Goal: Task Accomplishment & Management: Complete application form

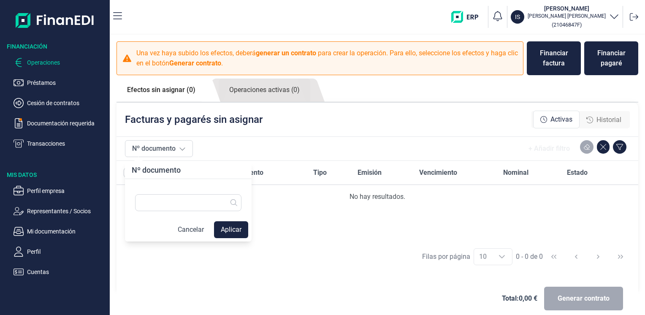
click at [421, 238] on div "Deudor Nº documento Tipo Emisión Vencimiento Nominal Estado No hay resultados." at bounding box center [378, 201] width 522 height 81
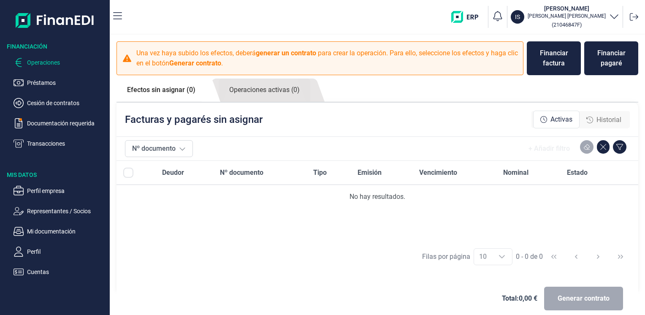
click at [574, 294] on div "Generar contrato" at bounding box center [583, 299] width 79 height 24
click at [618, 16] on icon "button" at bounding box center [614, 16] width 10 height 10
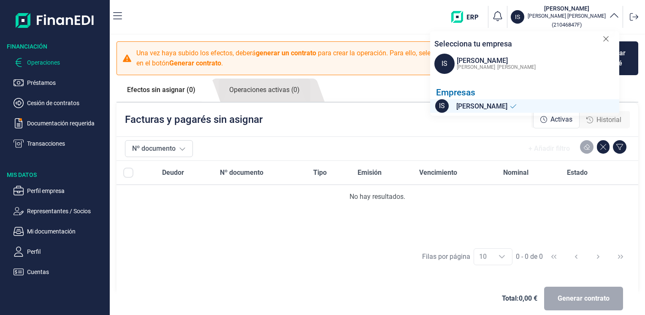
click at [497, 70] on span "[PERSON_NAME]" at bounding box center [516, 67] width 38 height 6
click at [443, 106] on span "IS" at bounding box center [442, 106] width 14 height 14
click at [445, 63] on span "IS" at bounding box center [445, 64] width 20 height 20
click at [605, 37] on icon at bounding box center [606, 39] width 6 height 8
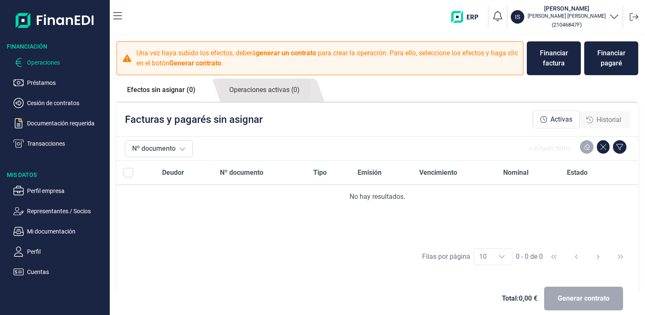
scroll to position [9, 0]
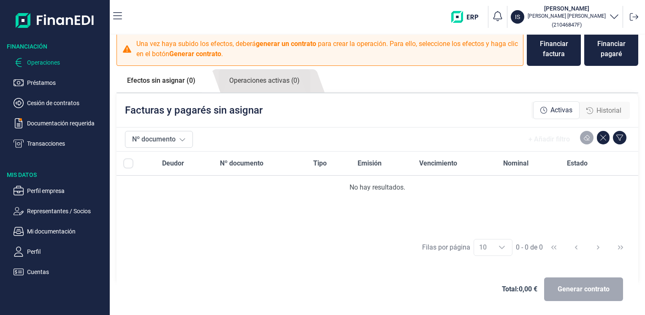
click at [568, 106] on span "Activas" at bounding box center [562, 110] width 22 height 10
click at [91, 121] on p "Documentación requerida" at bounding box center [66, 123] width 79 height 10
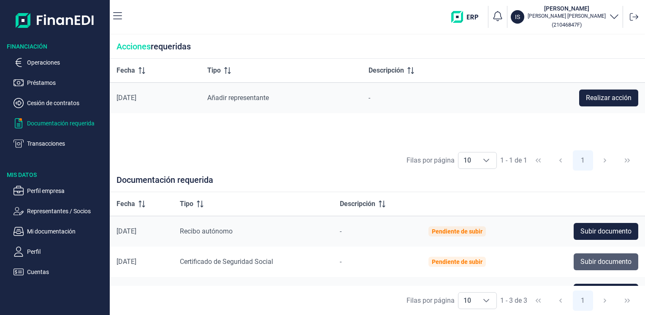
click at [622, 266] on span "Subir documento" at bounding box center [606, 262] width 51 height 10
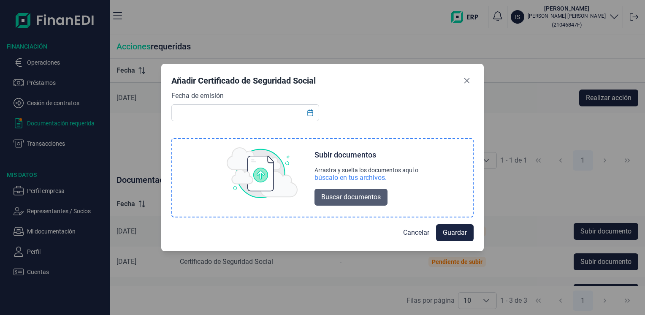
click at [349, 198] on span "Buscar documentos" at bounding box center [351, 197] width 60 height 10
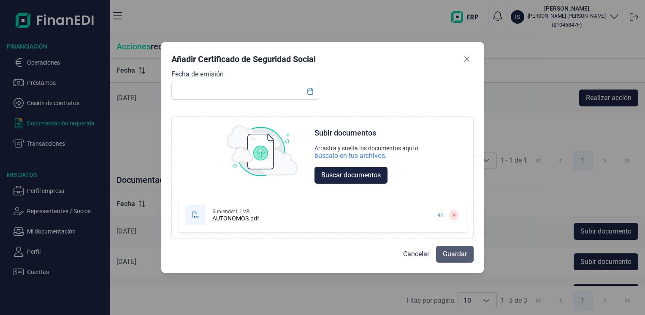
click at [456, 253] on span "Guardar" at bounding box center [455, 254] width 24 height 10
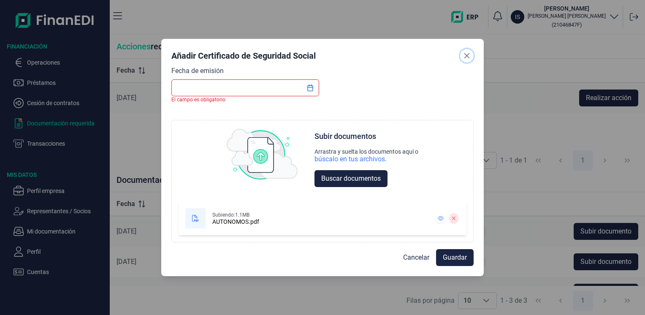
click at [466, 54] on icon "Close" at bounding box center [467, 55] width 7 height 7
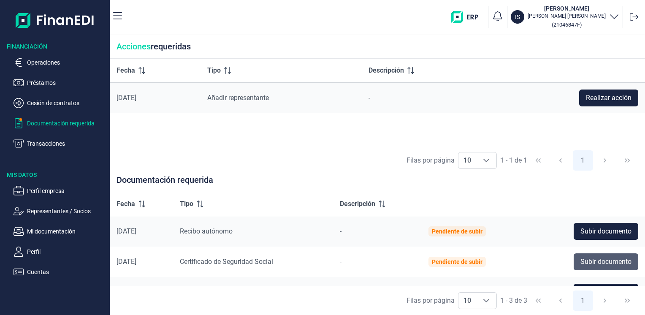
click at [589, 263] on span "Subir documento" at bounding box center [606, 262] width 51 height 10
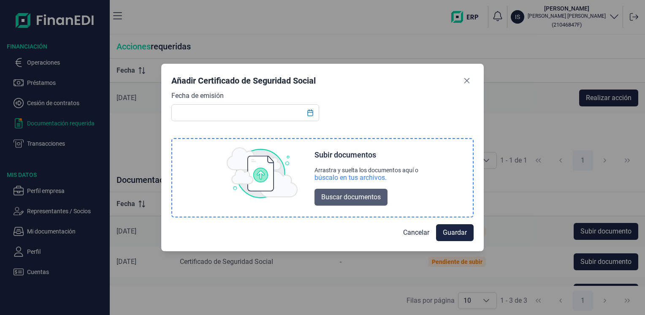
click at [340, 197] on span "Buscar documentos" at bounding box center [351, 197] width 60 height 10
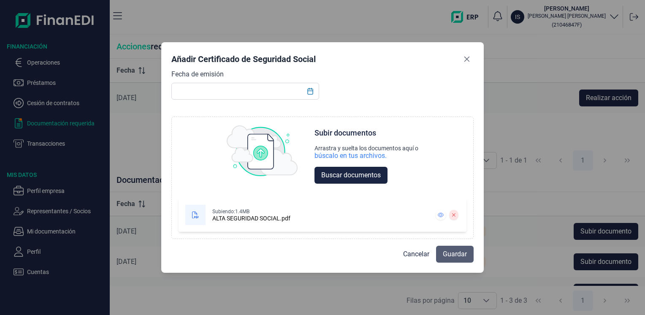
click at [453, 251] on span "Guardar" at bounding box center [455, 254] width 24 height 10
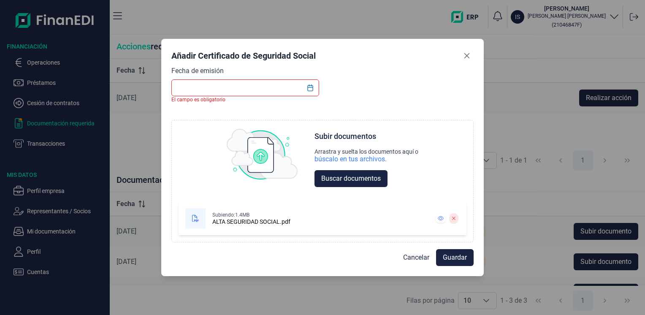
click at [192, 90] on input "text" at bounding box center [245, 87] width 148 height 17
type input "03-06-2024"
drag, startPoint x: 309, startPoint y: 90, endPoint x: 305, endPoint y: 85, distance: 5.7
click at [305, 86] on button "Choose Date" at bounding box center [310, 87] width 16 height 15
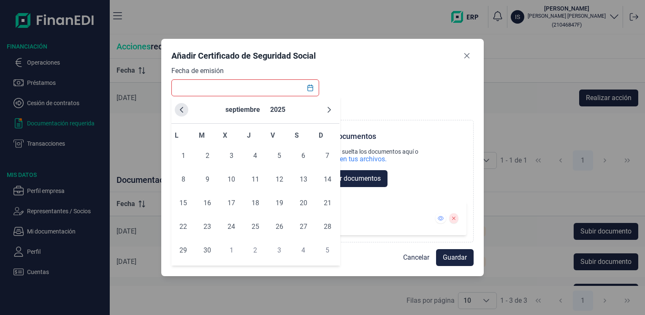
click at [180, 109] on icon "Previous Month" at bounding box center [181, 109] width 7 height 7
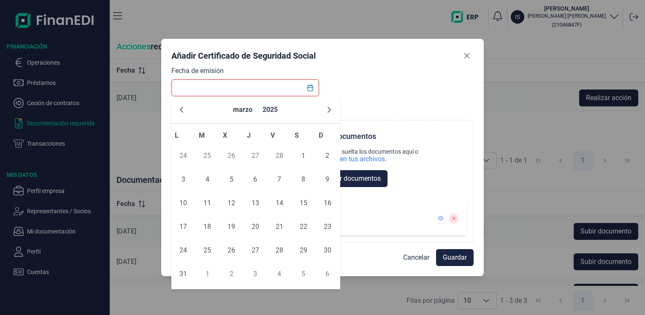
click at [180, 109] on icon "Previous Month" at bounding box center [181, 109] width 7 height 7
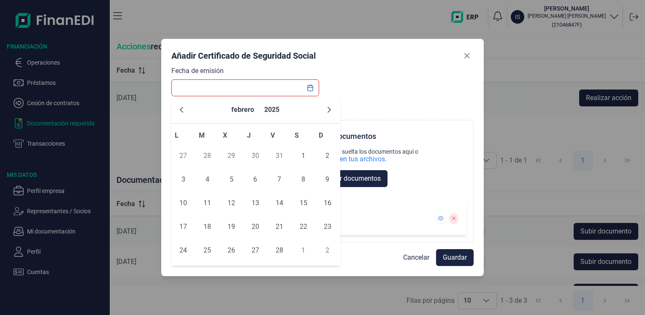
click at [180, 109] on icon "Previous Month" at bounding box center [181, 109] width 7 height 7
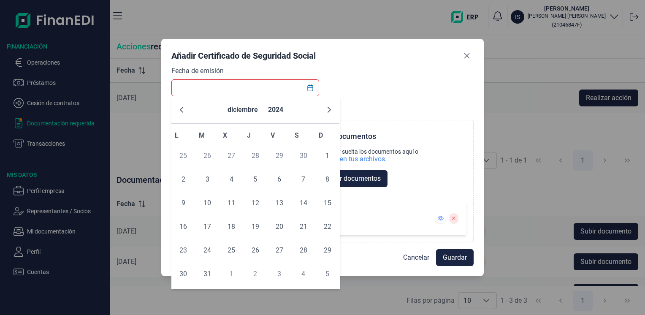
click at [180, 109] on icon "Previous Month" at bounding box center [181, 109] width 7 height 7
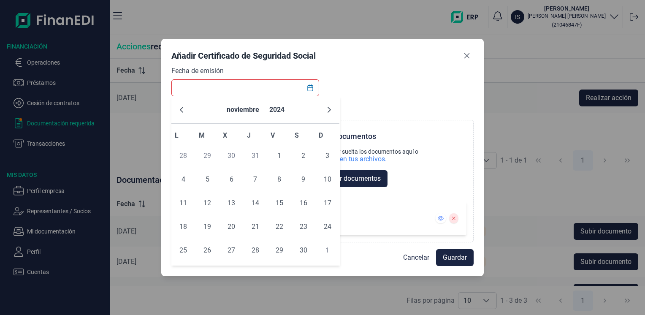
click at [180, 109] on icon "Previous Month" at bounding box center [181, 109] width 7 height 7
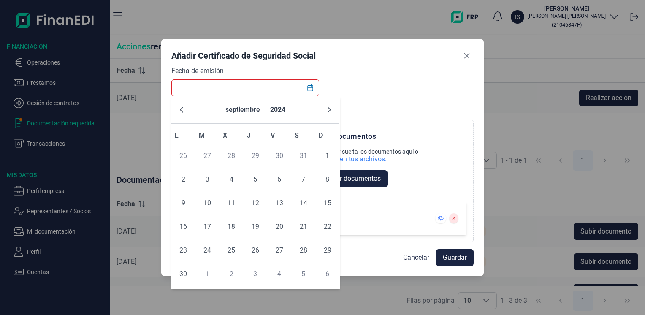
click at [180, 109] on icon "Previous Month" at bounding box center [181, 109] width 7 height 7
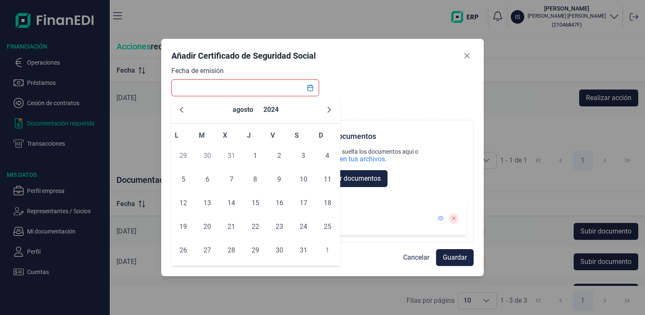
click at [180, 109] on icon "Previous Month" at bounding box center [181, 109] width 7 height 7
click at [185, 180] on span "3" at bounding box center [183, 179] width 17 height 17
type input "03/06/2024"
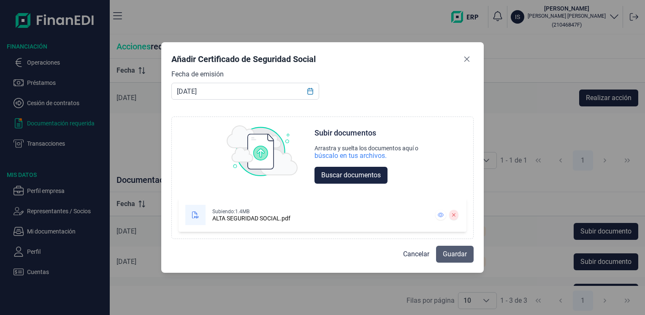
click at [458, 258] on span "Guardar" at bounding box center [455, 254] width 24 height 10
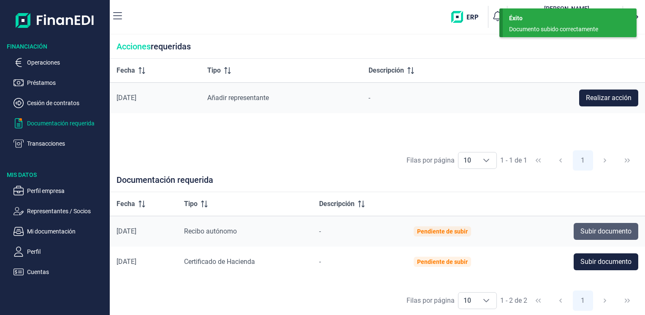
click at [591, 231] on span "Subir documento" at bounding box center [606, 231] width 51 height 10
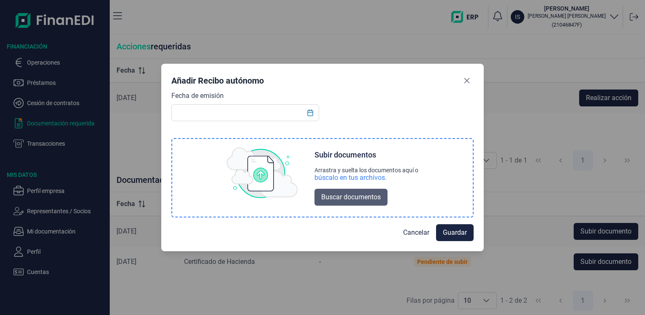
click at [353, 196] on span "Buscar documentos" at bounding box center [351, 197] width 60 height 10
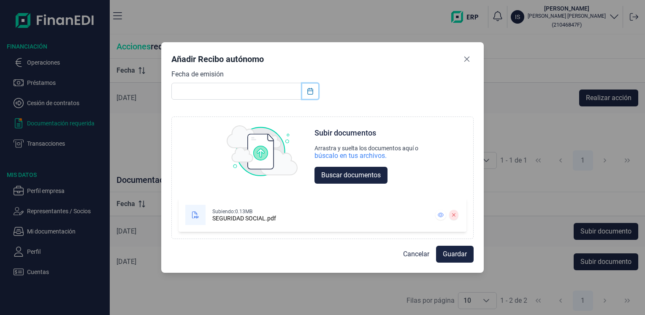
click at [310, 93] on icon "Choose Date" at bounding box center [310, 91] width 7 height 7
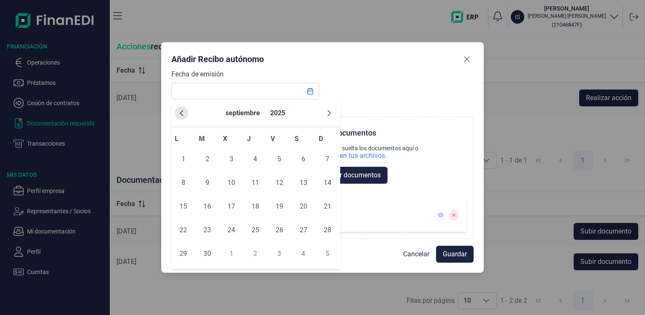
click at [184, 112] on icon "Previous Month" at bounding box center [181, 113] width 7 height 7
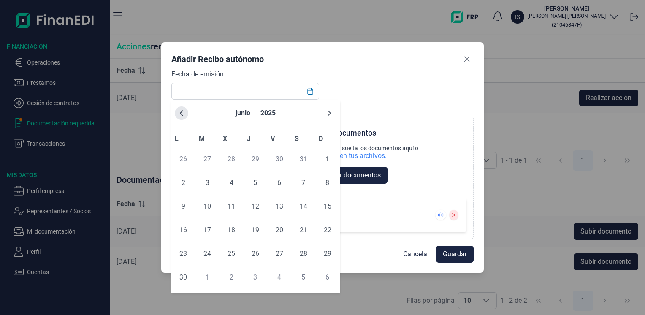
click at [183, 111] on icon "Previous Month" at bounding box center [181, 113] width 7 height 7
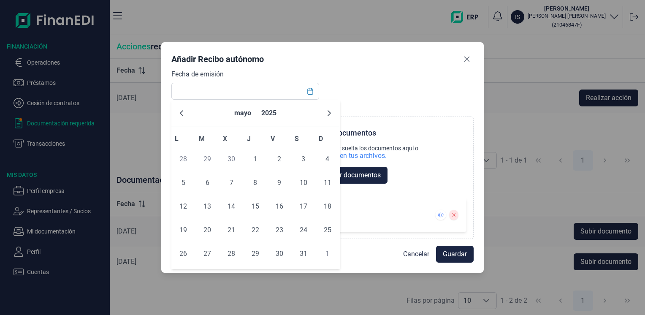
click at [183, 111] on icon "Previous Month" at bounding box center [181, 113] width 7 height 7
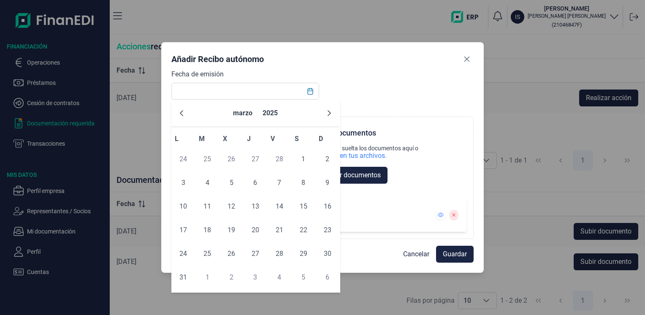
click at [183, 111] on icon "Previous Month" at bounding box center [181, 113] width 7 height 7
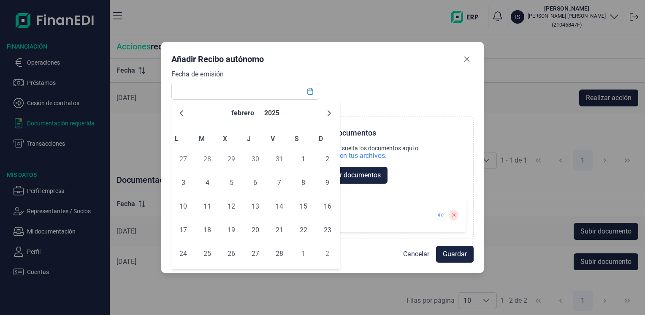
click at [183, 111] on icon "Previous Month" at bounding box center [181, 113] width 7 height 7
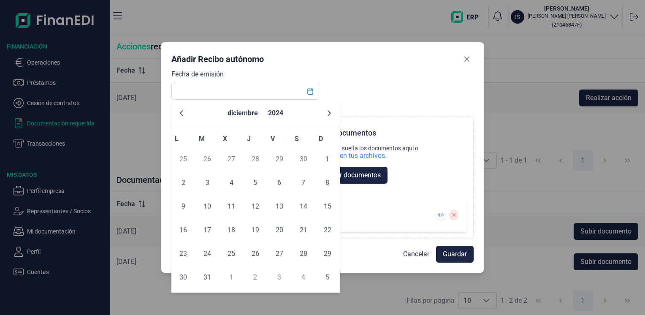
click at [183, 111] on icon "Previous Month" at bounding box center [181, 113] width 7 height 7
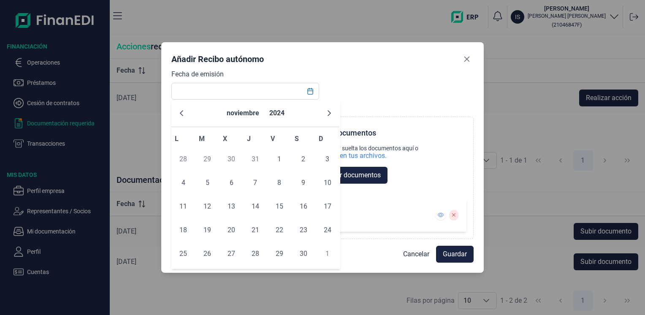
click at [183, 111] on icon "Previous Month" at bounding box center [181, 113] width 7 height 7
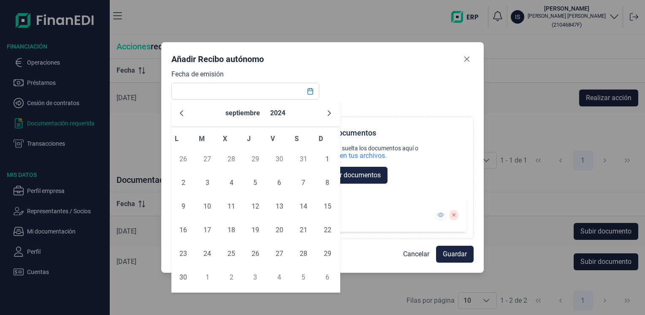
click at [183, 111] on icon "Previous Month" at bounding box center [181, 113] width 7 height 7
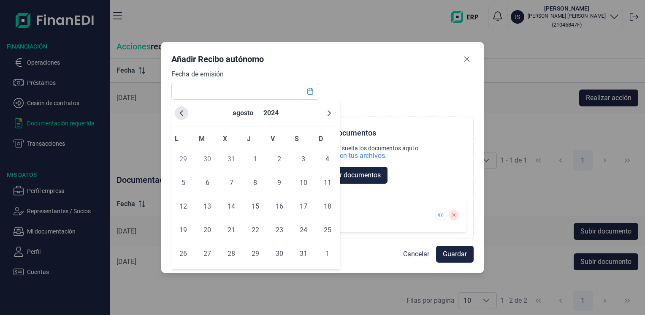
click at [183, 110] on icon "Previous Month" at bounding box center [181, 113] width 7 height 7
click at [184, 183] on span "3" at bounding box center [183, 182] width 17 height 17
type input "03/06/2024"
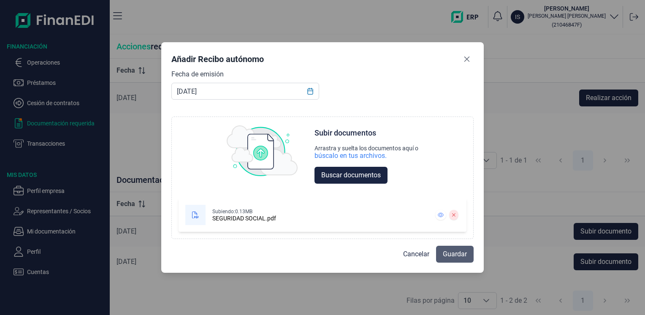
click at [463, 257] on span "Guardar" at bounding box center [455, 254] width 24 height 10
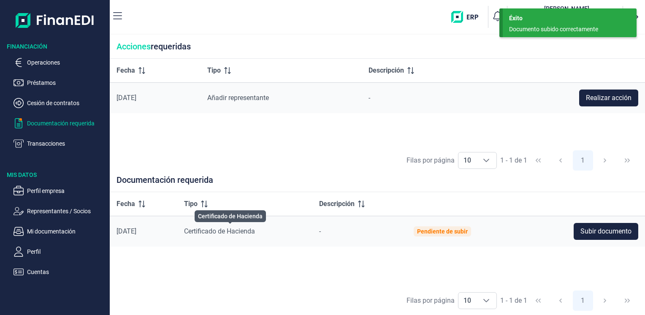
click at [250, 232] on span "Certificado de Hacienda" at bounding box center [219, 231] width 71 height 8
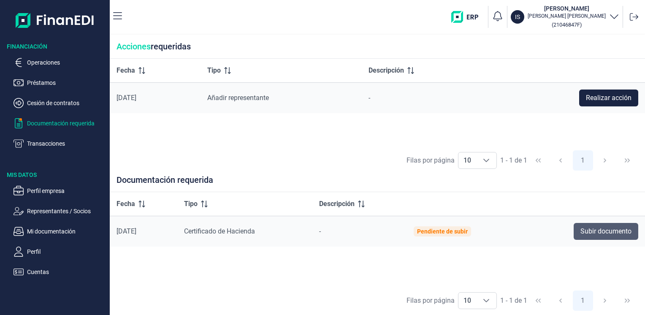
click at [603, 229] on span "Subir documento" at bounding box center [606, 231] width 51 height 10
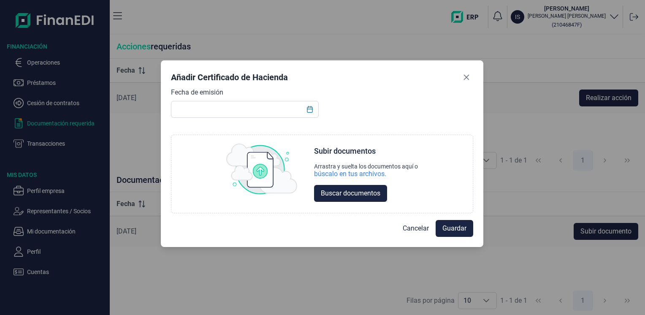
click at [466, 77] on icon "Close" at bounding box center [466, 77] width 7 height 7
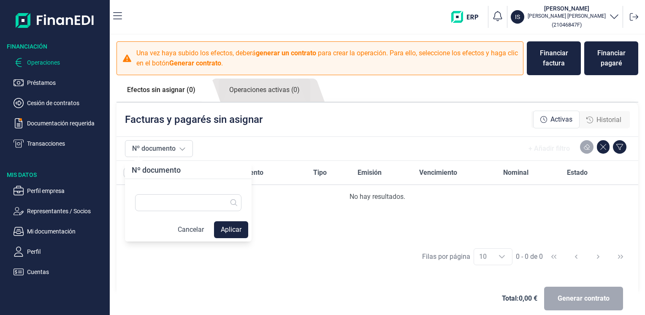
click at [350, 229] on div "Deudor Nº documento Tipo Emisión Vencimiento Nominal Estado No hay resultados." at bounding box center [378, 201] width 522 height 81
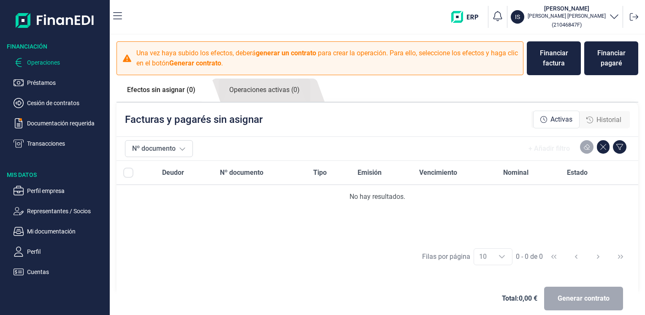
click at [523, 214] on div "Deudor Nº documento Tipo Emisión Vencimiento Nominal Estado No hay resultados." at bounding box center [378, 201] width 522 height 81
click at [52, 214] on p "Representantes / Socios" at bounding box center [66, 211] width 79 height 10
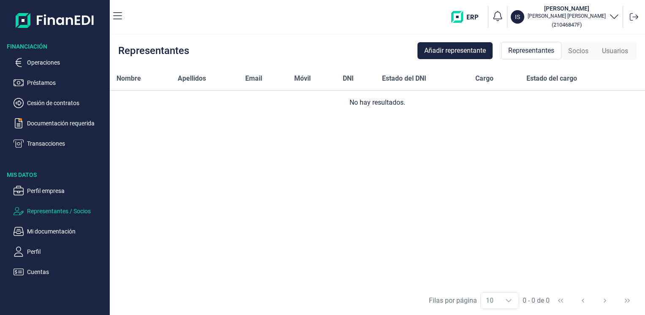
click at [125, 80] on span "Nombre" at bounding box center [129, 78] width 24 height 10
click at [544, 52] on span "Representantes" at bounding box center [531, 51] width 46 height 10
click at [478, 52] on span "Añadir representante" at bounding box center [455, 51] width 62 height 10
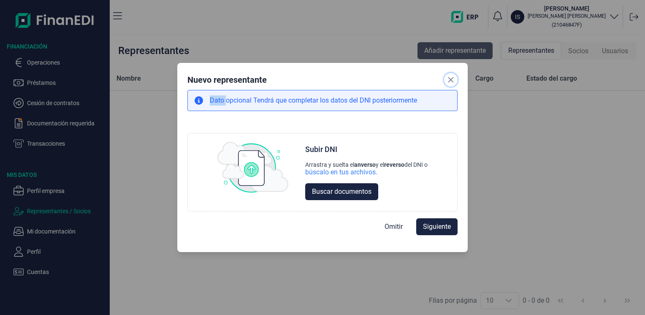
click at [478, 52] on div "Nuevo representante Dato opcional Tendrá que completar los datos del DNI poster…" at bounding box center [322, 157] width 645 height 315
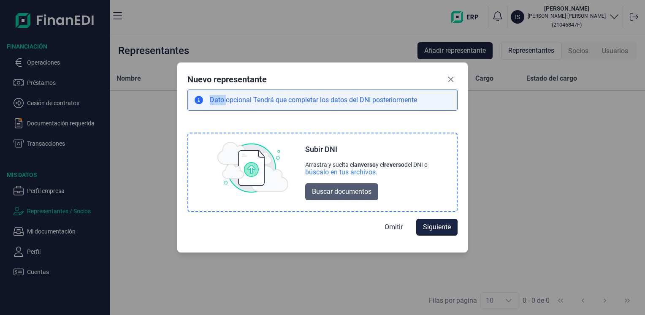
click at [335, 187] on span "Buscar documentos" at bounding box center [342, 192] width 60 height 10
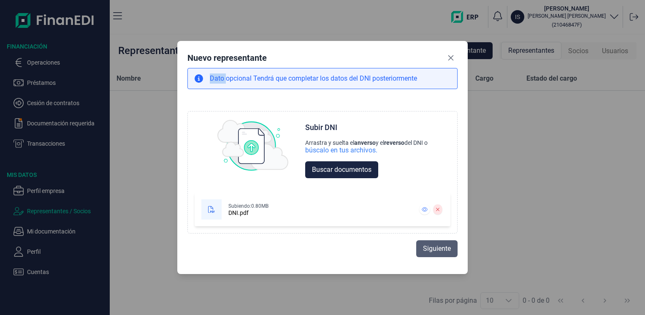
click at [437, 250] on span "Siguiente" at bounding box center [437, 249] width 28 height 10
select select "ES"
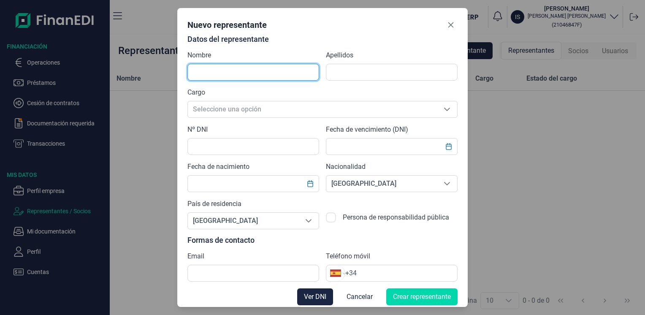
click at [285, 73] on input "text" at bounding box center [253, 72] width 132 height 17
type input "[PERSON_NAME]"
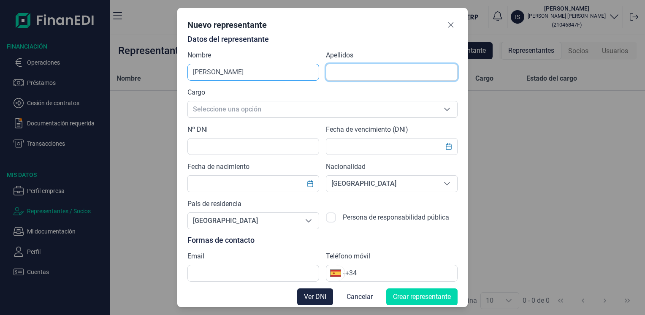
type input "[PERSON_NAME]"
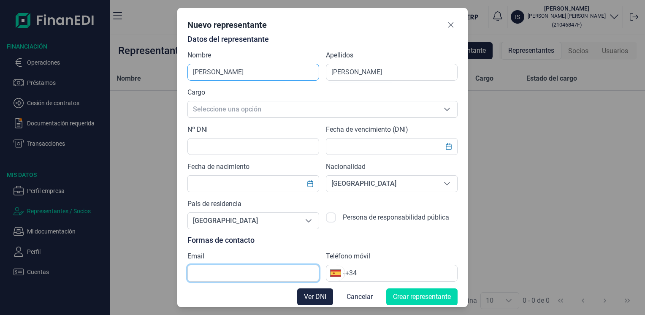
type input "garciasubiran@calzadosbruma.com"
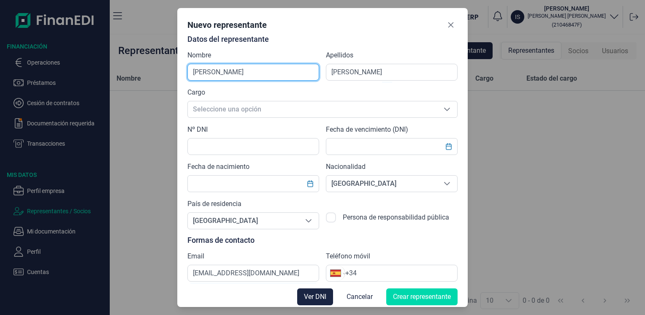
type input "CALZADOS"
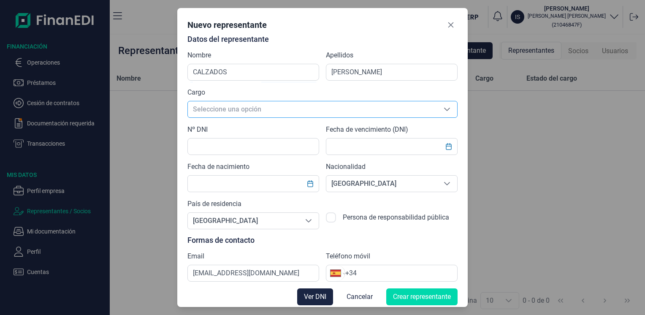
click at [255, 111] on span "Seleccione una opción" at bounding box center [312, 109] width 249 height 16
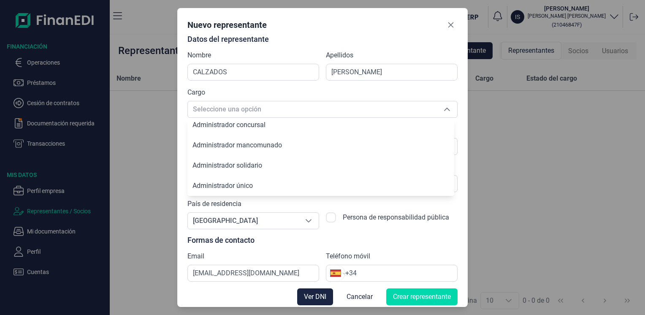
scroll to position [23, 0]
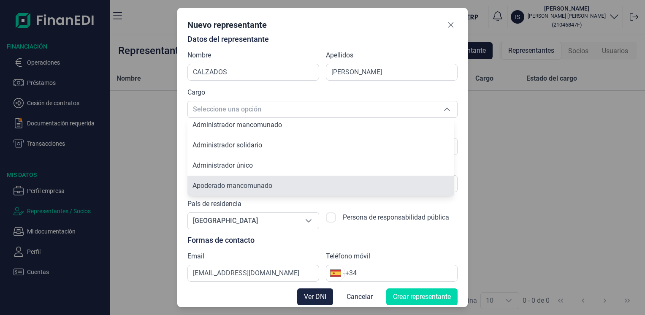
click at [250, 187] on span "Apoderado mancomunado" at bounding box center [233, 186] width 80 height 8
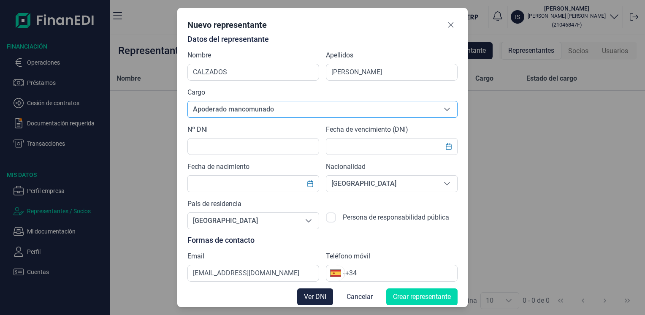
click at [444, 106] on icon "Seleccione una opción" at bounding box center [447, 109] width 7 height 7
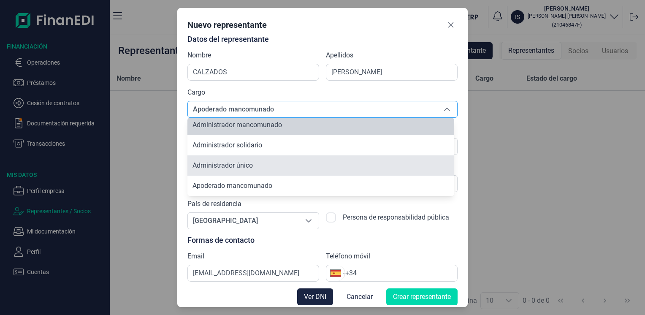
scroll to position [20, 0]
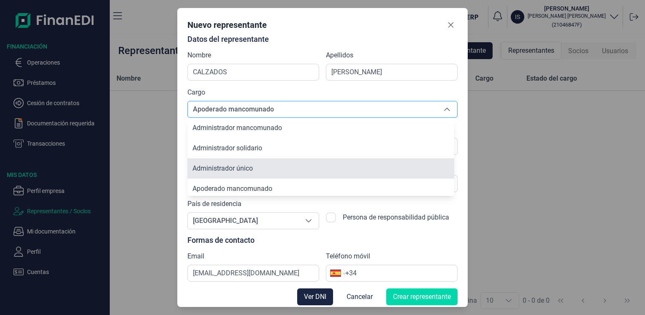
click at [255, 169] on li "Administrador único" at bounding box center [320, 168] width 267 height 20
type input "Administrador único"
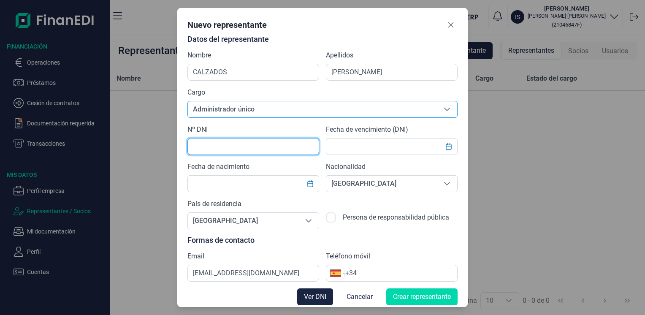
click at [239, 147] on input "text" at bounding box center [253, 146] width 132 height 17
type input "21046847F"
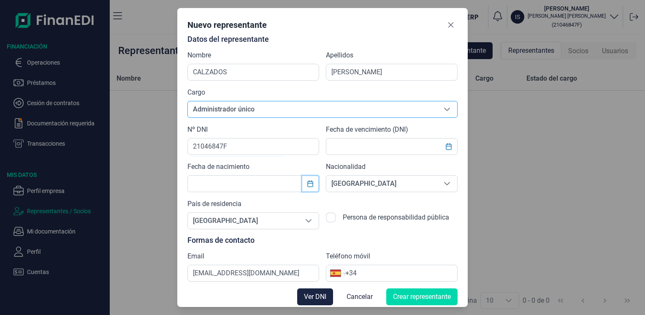
click at [312, 184] on icon "Choose Date" at bounding box center [310, 183] width 7 height 7
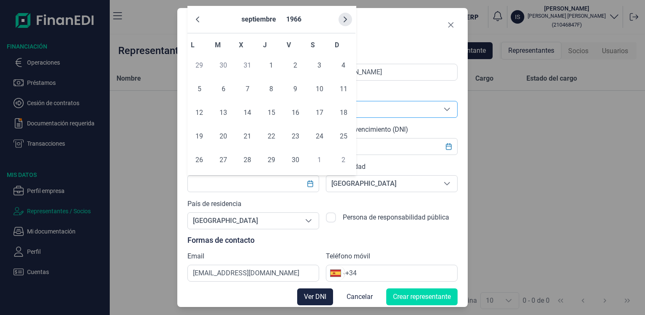
click at [344, 19] on icon "Next Month" at bounding box center [345, 19] width 7 height 7
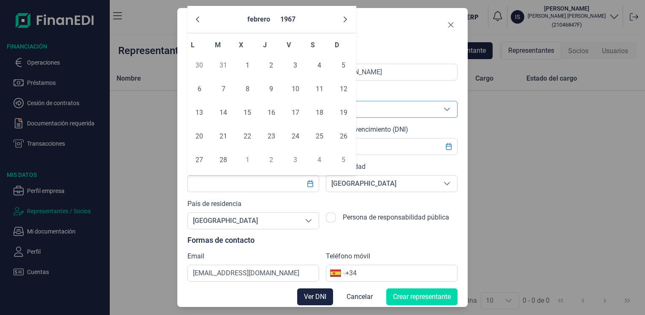
click at [344, 19] on icon "Next Month" at bounding box center [345, 19] width 7 height 7
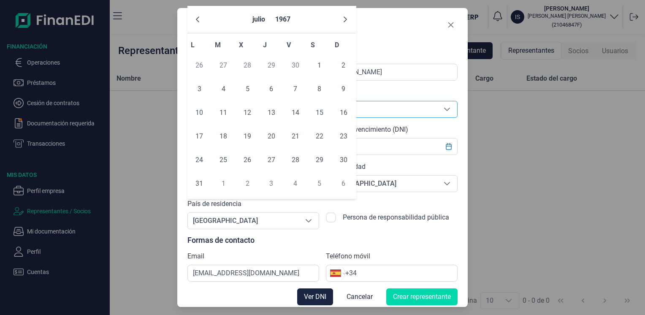
click at [344, 19] on icon "Next Month" at bounding box center [345, 19] width 7 height 7
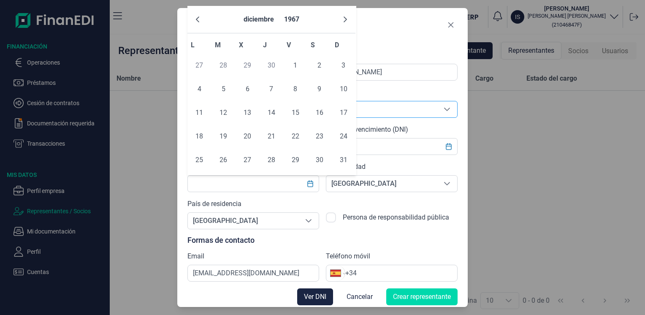
click at [344, 19] on icon "Next Month" at bounding box center [345, 19] width 7 height 7
click at [245, 189] on input "text" at bounding box center [253, 183] width 132 height 17
type input "14/08/2004"
click at [318, 116] on span "14" at bounding box center [319, 112] width 17 height 17
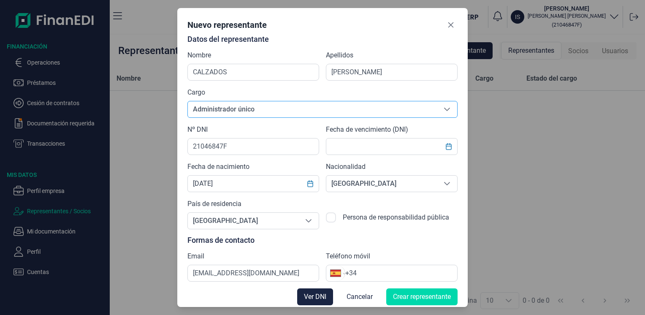
click at [318, 116] on span "Administrador único" at bounding box center [312, 109] width 249 height 16
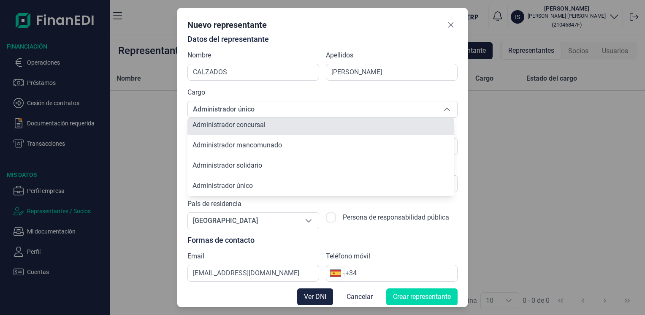
scroll to position [0, 0]
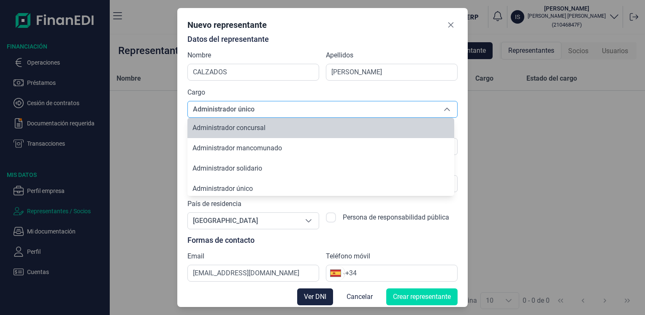
click at [255, 111] on span "Administrador único" at bounding box center [312, 109] width 249 height 16
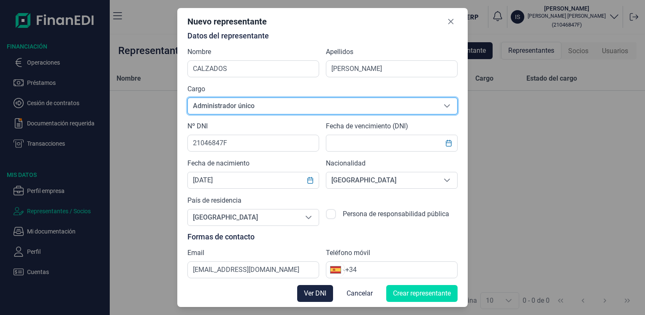
scroll to position [4, 0]
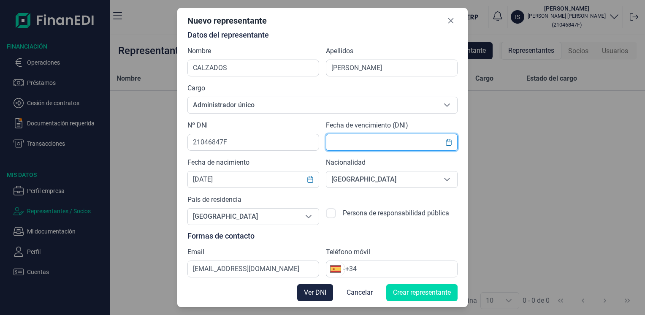
click at [379, 144] on input "text" at bounding box center [392, 142] width 132 height 17
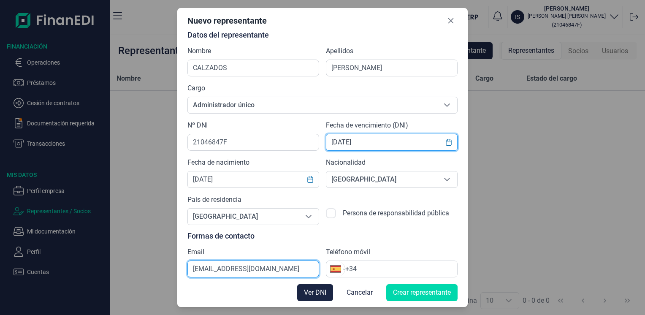
type input "07/12/2028"
drag, startPoint x: 302, startPoint y: 270, endPoint x: 229, endPoint y: 264, distance: 72.5
click at [225, 263] on input "garciasubiran@calzadosbruma.com" at bounding box center [253, 269] width 132 height 17
click at [231, 269] on input "garciasubiran@calzadosbruma.com" at bounding box center [253, 269] width 132 height 17
click at [232, 269] on input "garciasubiran@calzadosbruma.com" at bounding box center [253, 269] width 132 height 17
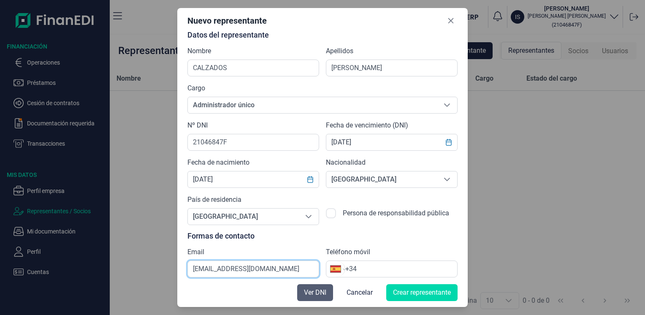
type input "[EMAIL_ADDRESS][DOMAIN_NAME]"
click at [320, 291] on span "Ver DNI" at bounding box center [315, 293] width 22 height 10
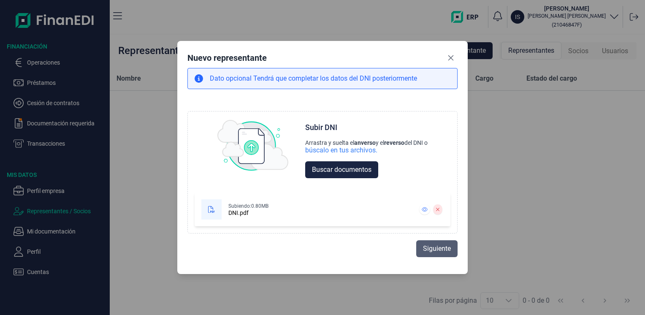
click at [443, 247] on span "Siguiente" at bounding box center [437, 249] width 28 height 10
select select "ES"
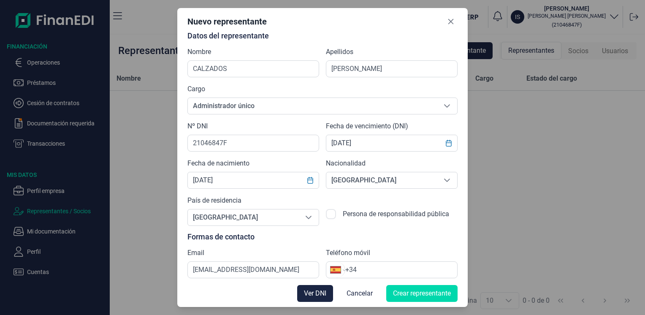
scroll to position [4, 0]
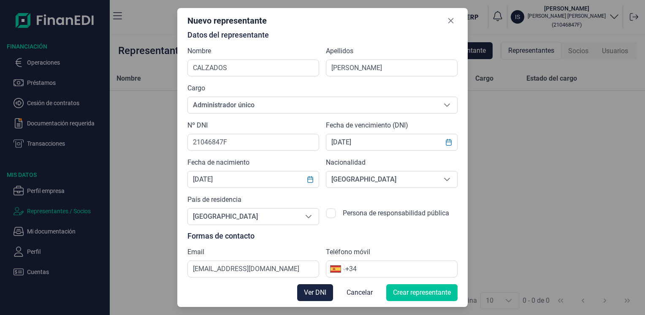
click at [399, 288] on span "Crear representante" at bounding box center [422, 293] width 58 height 10
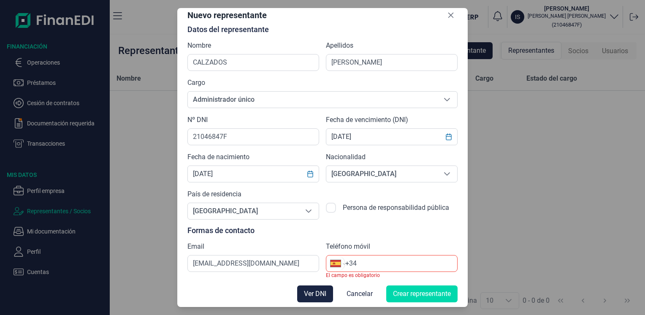
scroll to position [11, 0]
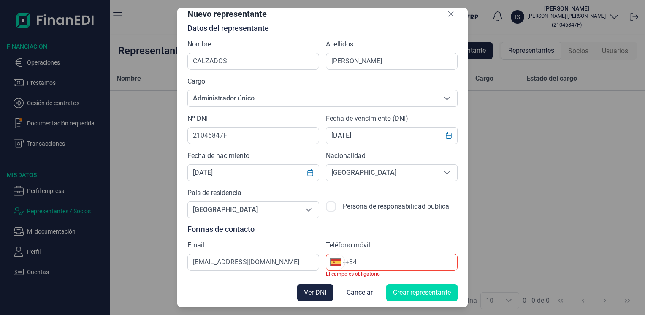
click at [387, 264] on input "+34" at bounding box center [401, 262] width 112 height 10
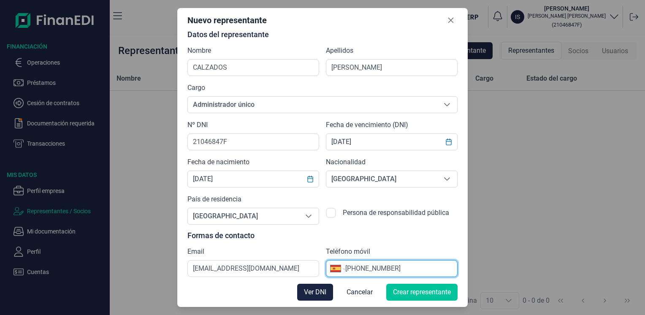
type input "+34 688 74 70 73"
click at [405, 294] on span "Crear representante" at bounding box center [422, 292] width 58 height 10
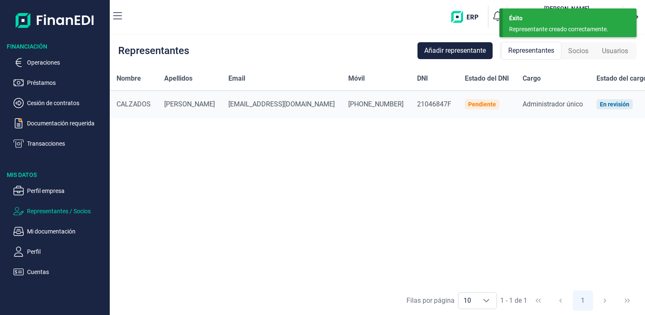
click at [468, 105] on div "Pendiente" at bounding box center [482, 104] width 28 height 7
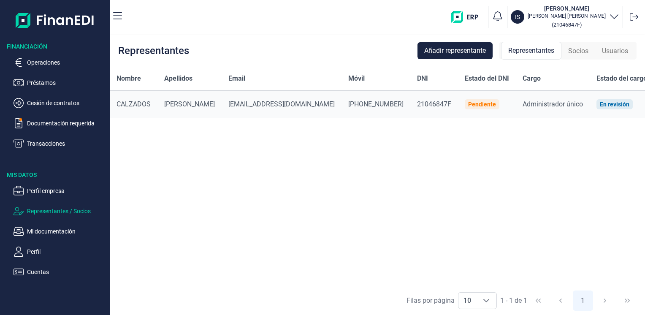
click at [149, 103] on span "CALZADOS" at bounding box center [134, 104] width 34 height 8
click at [145, 107] on span "CALZADOS" at bounding box center [134, 104] width 34 height 8
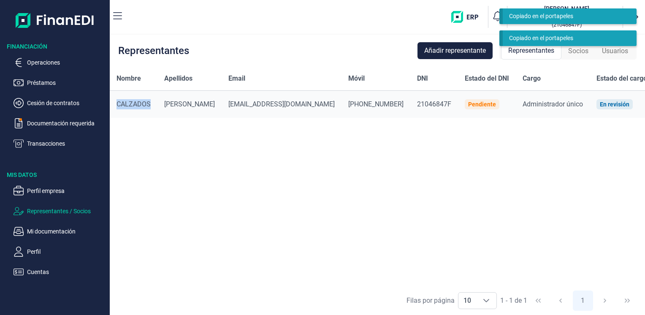
click at [145, 107] on span "CALZADOS" at bounding box center [134, 104] width 34 height 8
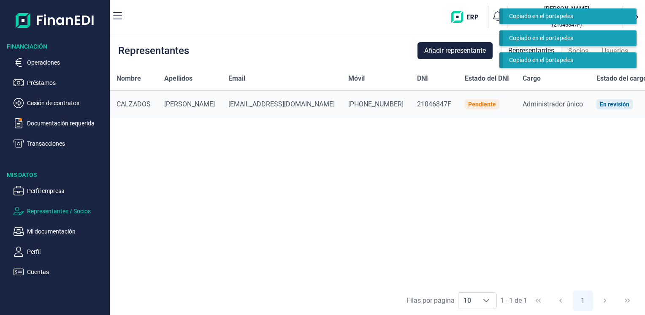
click at [171, 159] on div "Nombre Apellidos Email Móvil DNI Estado del DNI Cargo Estado del cargo CALZADOS…" at bounding box center [377, 176] width 535 height 219
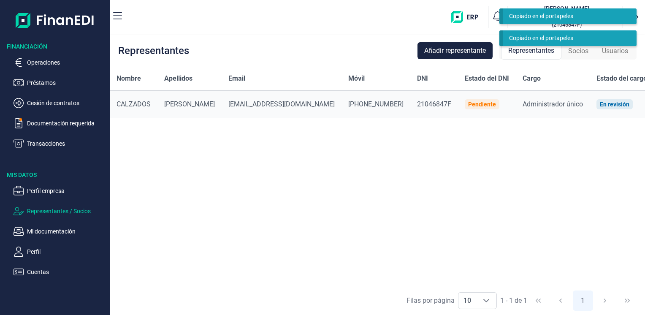
click at [468, 103] on div "Pendiente" at bounding box center [482, 104] width 28 height 7
click at [523, 107] on span "Administrador único" at bounding box center [553, 104] width 60 height 8
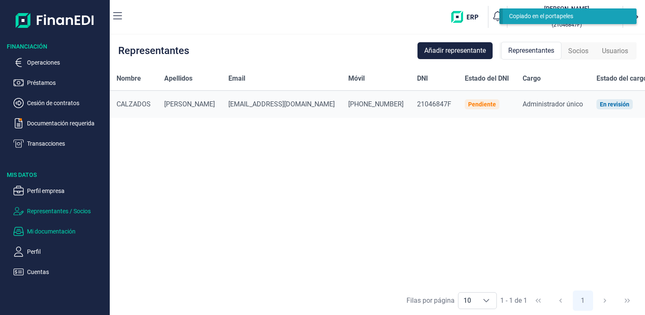
click at [44, 233] on p "Mi documentación" at bounding box center [66, 231] width 79 height 10
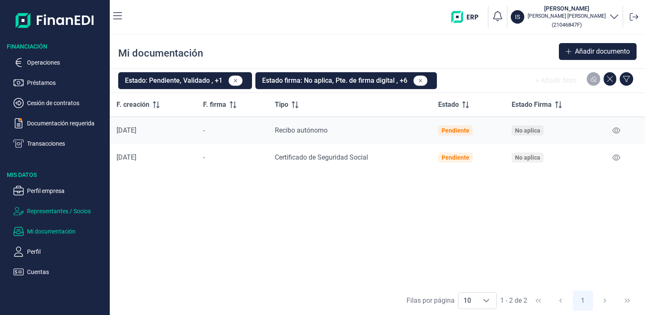
click at [49, 213] on p "Representantes / Socios" at bounding box center [66, 211] width 79 height 10
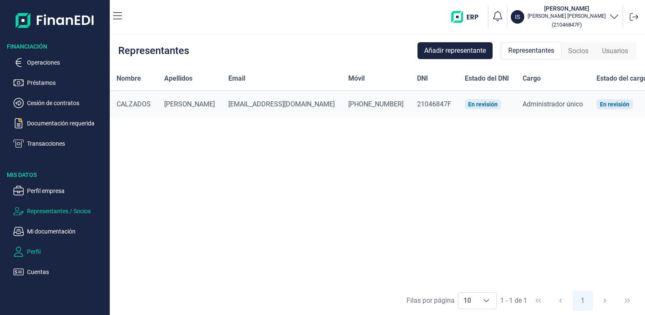
click at [41, 250] on p "Perfil" at bounding box center [66, 252] width 79 height 10
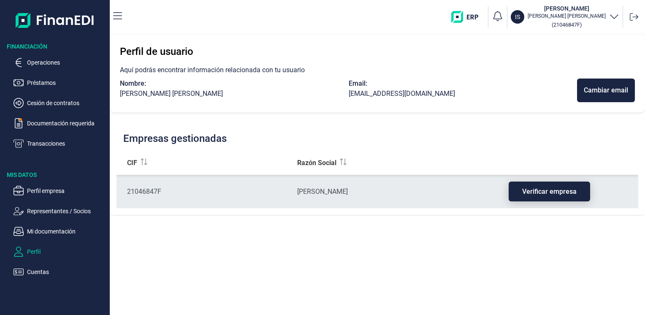
click at [551, 189] on span "Verificar empresa" at bounding box center [549, 191] width 54 height 6
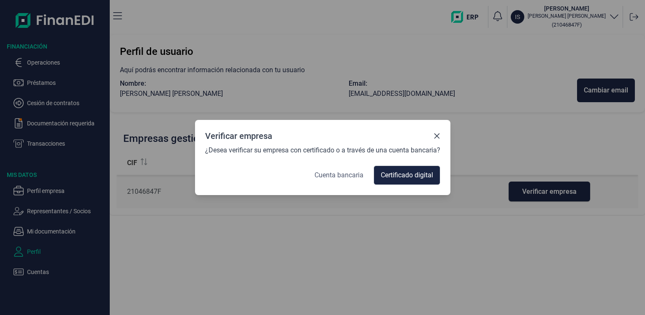
click at [353, 177] on span "Cuenta bancaria" at bounding box center [339, 175] width 49 height 10
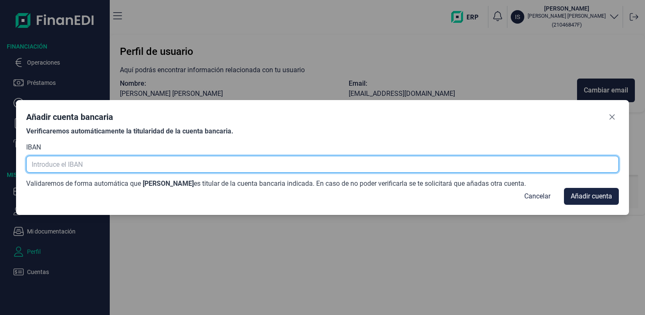
click at [190, 162] on input "text" at bounding box center [322, 164] width 593 height 17
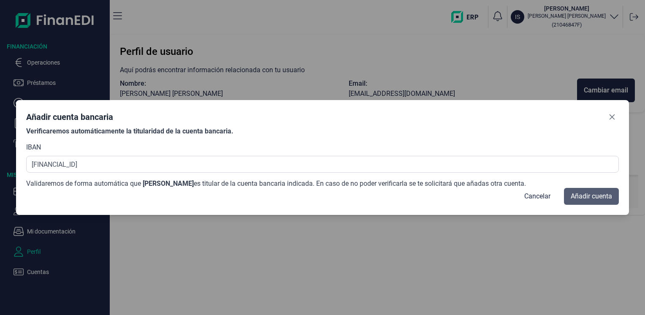
type input "ES85 3008 0221 3152 0216 4827"
click at [592, 196] on span "Añadir cuenta" at bounding box center [591, 196] width 41 height 10
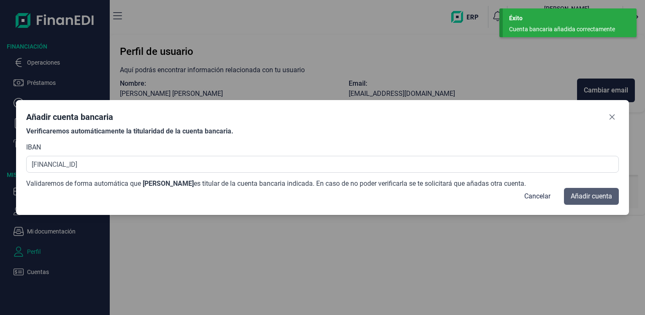
click at [606, 198] on span "Añadir cuenta" at bounding box center [591, 196] width 41 height 10
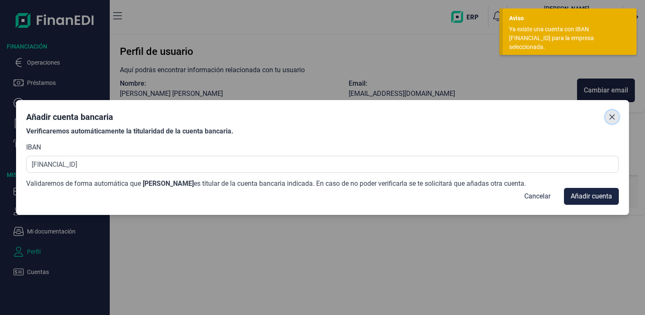
click at [609, 114] on icon "Close" at bounding box center [612, 117] width 7 height 7
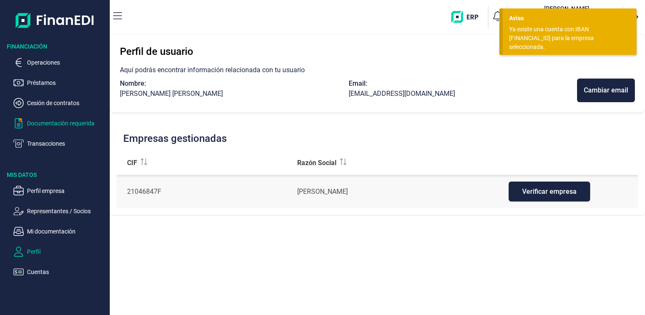
click at [46, 124] on p "Documentación requerida" at bounding box center [66, 123] width 79 height 10
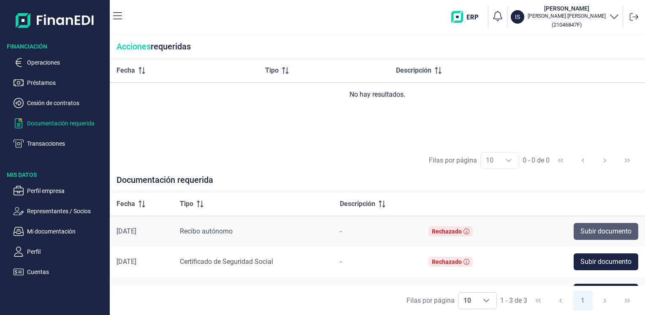
click at [581, 229] on span "Subir documento" at bounding box center [606, 231] width 51 height 10
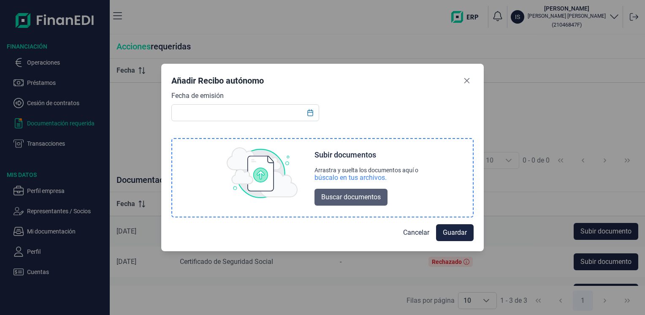
click at [340, 198] on span "Buscar documentos" at bounding box center [351, 197] width 60 height 10
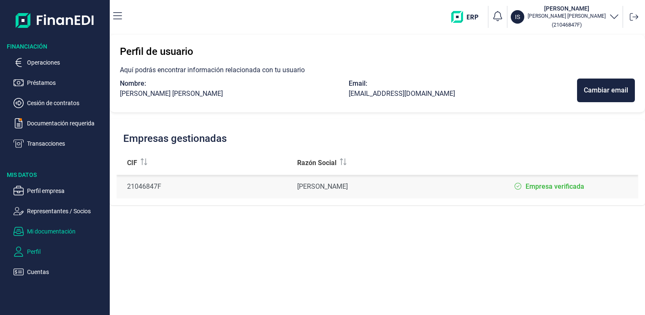
click at [44, 236] on p "Mi documentación" at bounding box center [66, 231] width 79 height 10
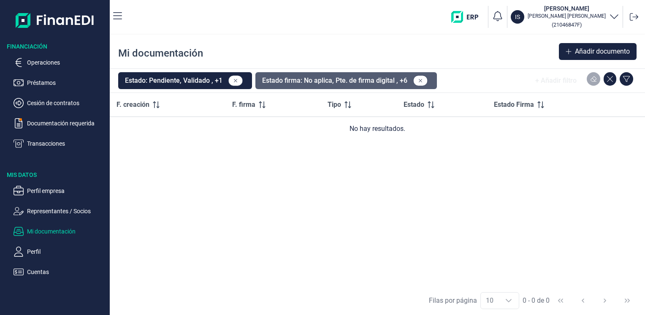
click at [390, 78] on button "Estado firma: No aplica, Pte. de firma digital , +6" at bounding box center [346, 80] width 182 height 17
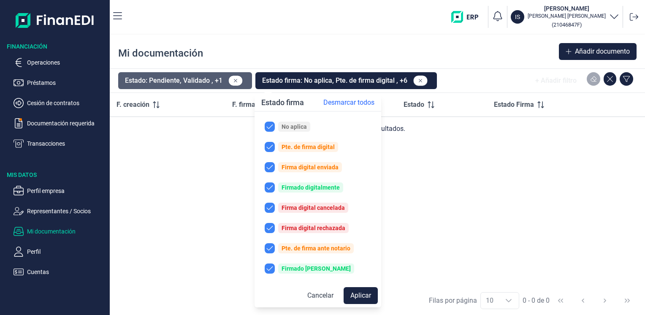
click at [192, 81] on button "Estado: Pendiente, Validado , +1" at bounding box center [185, 80] width 134 height 17
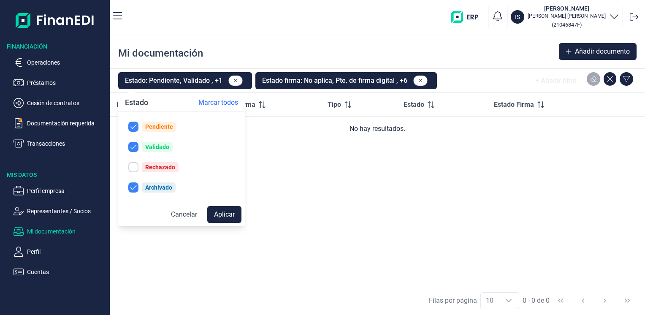
click at [167, 128] on div "Pendiente" at bounding box center [159, 126] width 28 height 7
click at [166, 128] on div "Pendiente" at bounding box center [159, 126] width 28 height 7
checkbox input "true"
click at [39, 248] on p "Perfil" at bounding box center [66, 252] width 79 height 10
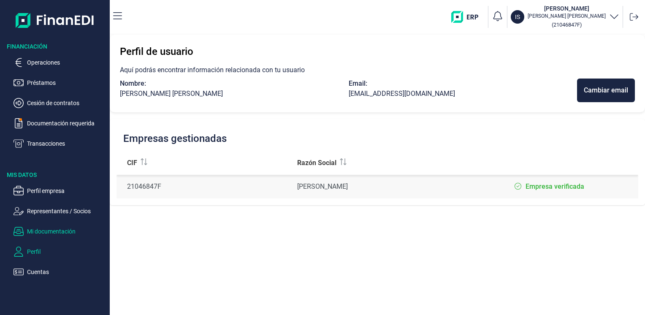
click at [57, 228] on p "Mi documentación" at bounding box center [66, 231] width 79 height 10
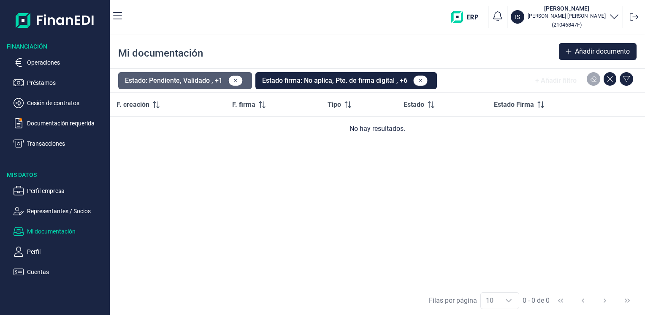
click at [147, 80] on button "Estado: Pendiente, Validado , +1" at bounding box center [185, 80] width 134 height 17
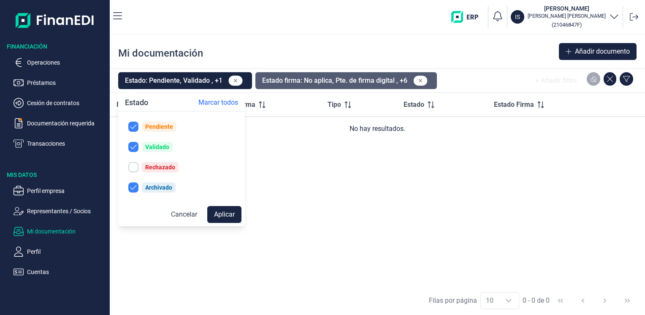
click at [302, 79] on button "Estado firma: No aplica, Pte. de firma digital , +6" at bounding box center [346, 80] width 182 height 17
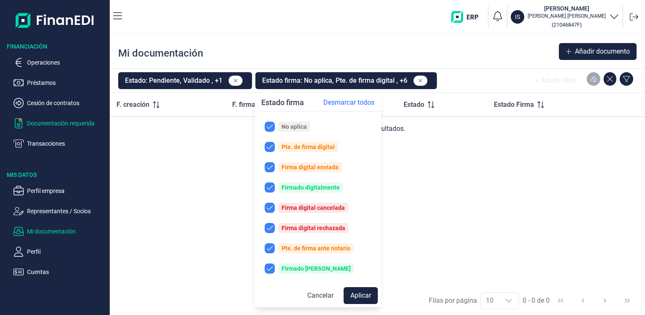
click at [81, 122] on p "Documentación requerida" at bounding box center [66, 123] width 79 height 10
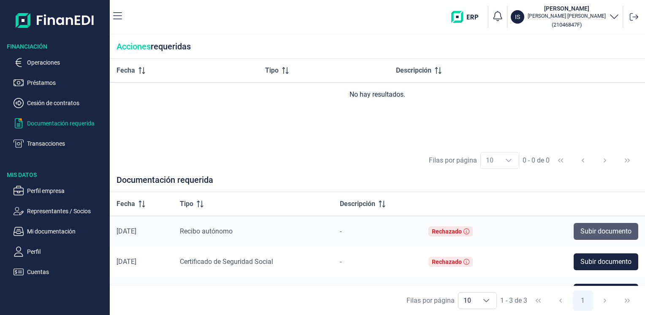
click at [601, 230] on span "Subir documento" at bounding box center [606, 231] width 51 height 10
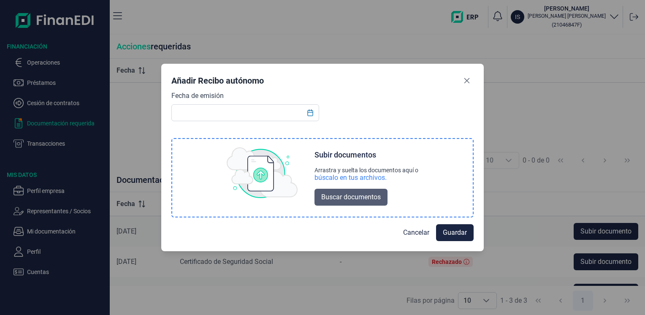
click at [360, 199] on span "Buscar documentos" at bounding box center [351, 197] width 60 height 10
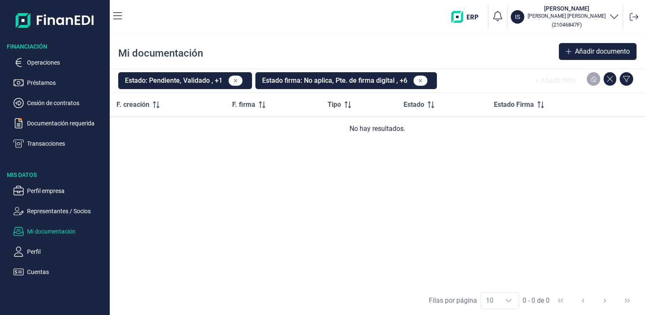
click at [41, 249] on p "Perfil" at bounding box center [66, 252] width 79 height 10
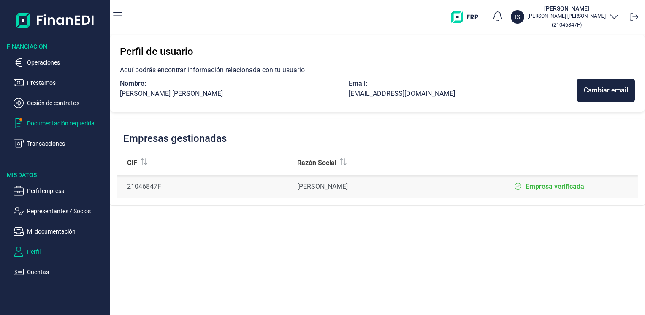
click at [63, 126] on p "Documentación requerida" at bounding box center [66, 123] width 79 height 10
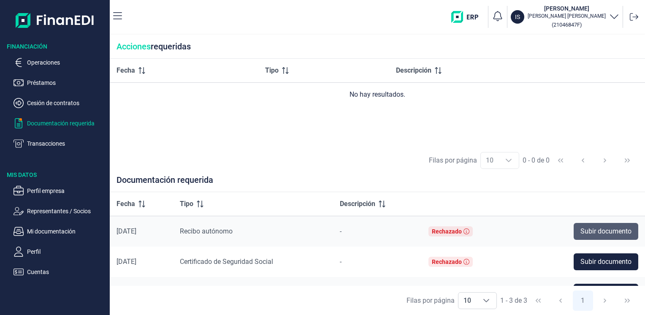
click at [589, 228] on span "Subir documento" at bounding box center [606, 231] width 51 height 10
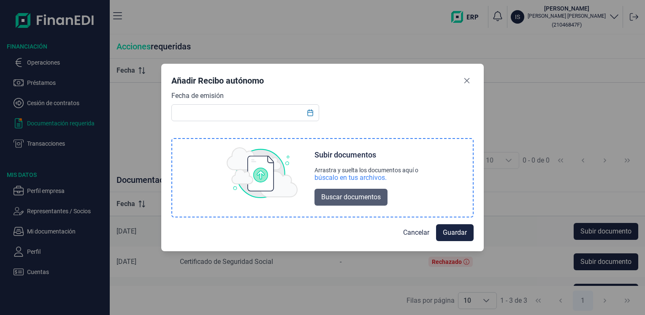
click at [360, 199] on span "Buscar documentos" at bounding box center [351, 197] width 60 height 10
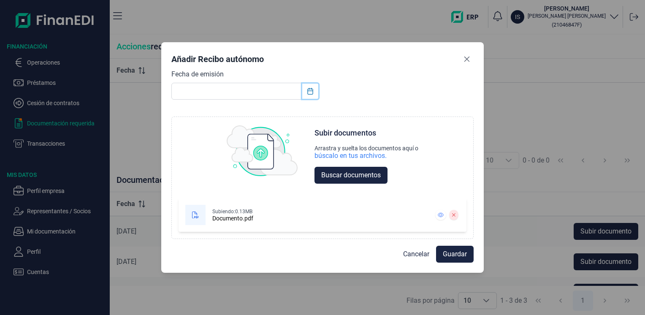
click at [310, 93] on icon "Choose Date" at bounding box center [310, 91] width 7 height 7
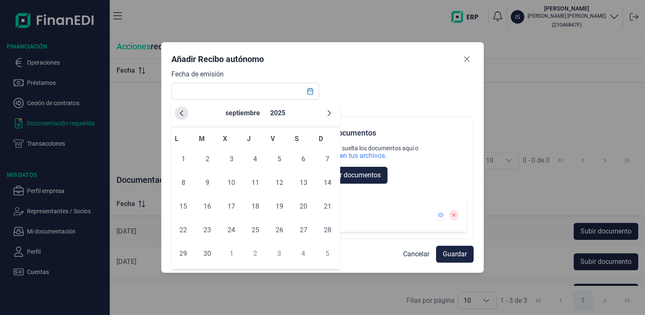
click at [182, 109] on button "Previous Month" at bounding box center [182, 113] width 14 height 14
click at [279, 251] on span "29" at bounding box center [279, 253] width 17 height 17
type input "[DATE]"
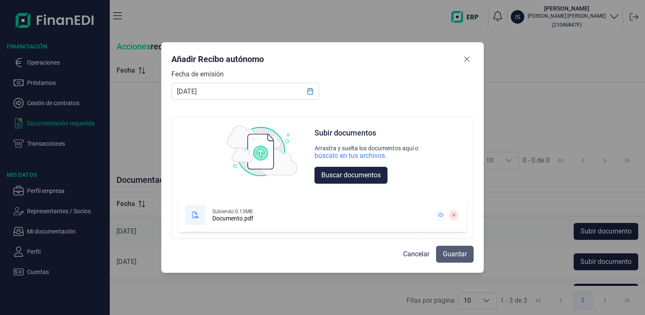
click at [456, 256] on span "Guardar" at bounding box center [455, 254] width 24 height 10
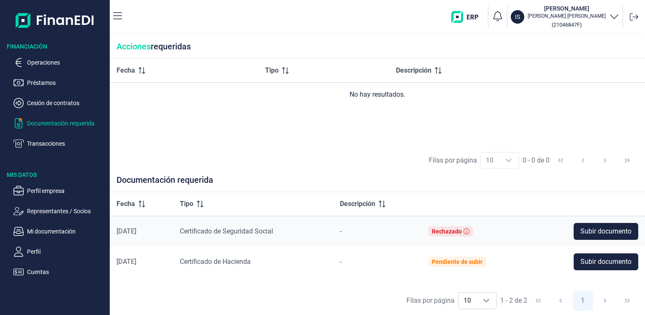
click at [52, 144] on p "Transacciones" at bounding box center [66, 144] width 79 height 10
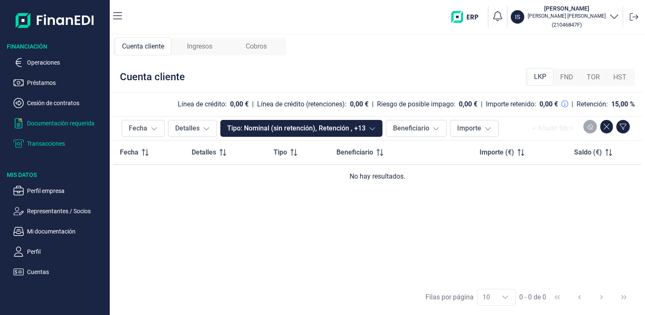
click at [55, 123] on p "Documentación requerida" at bounding box center [66, 123] width 79 height 10
